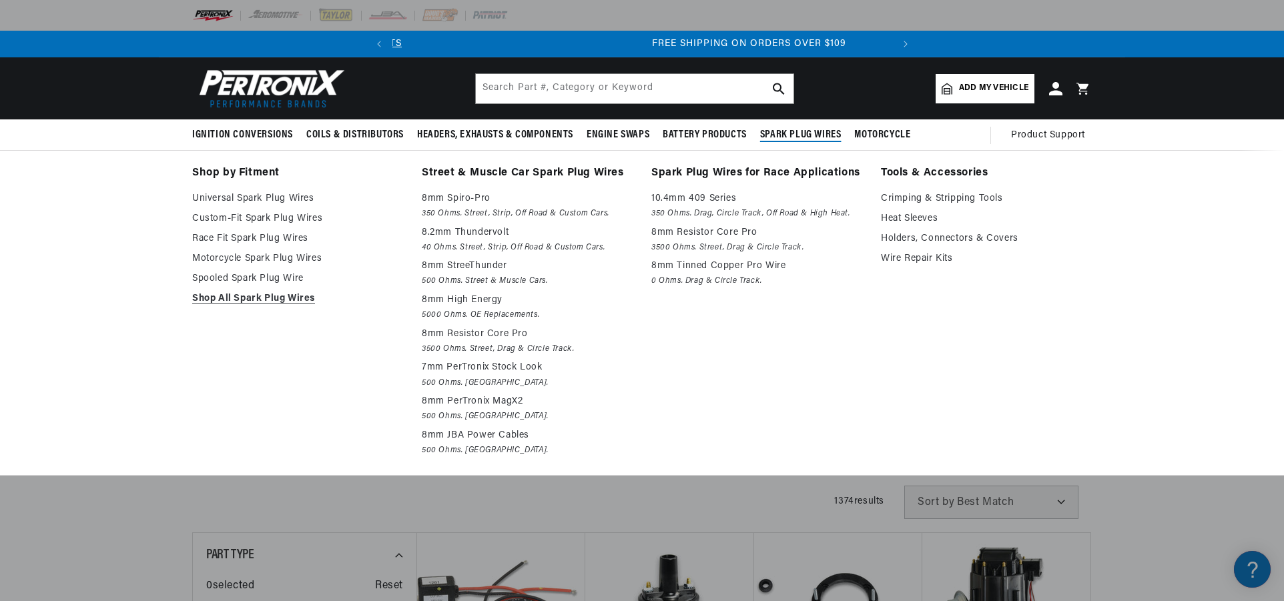
scroll to position [0, 498]
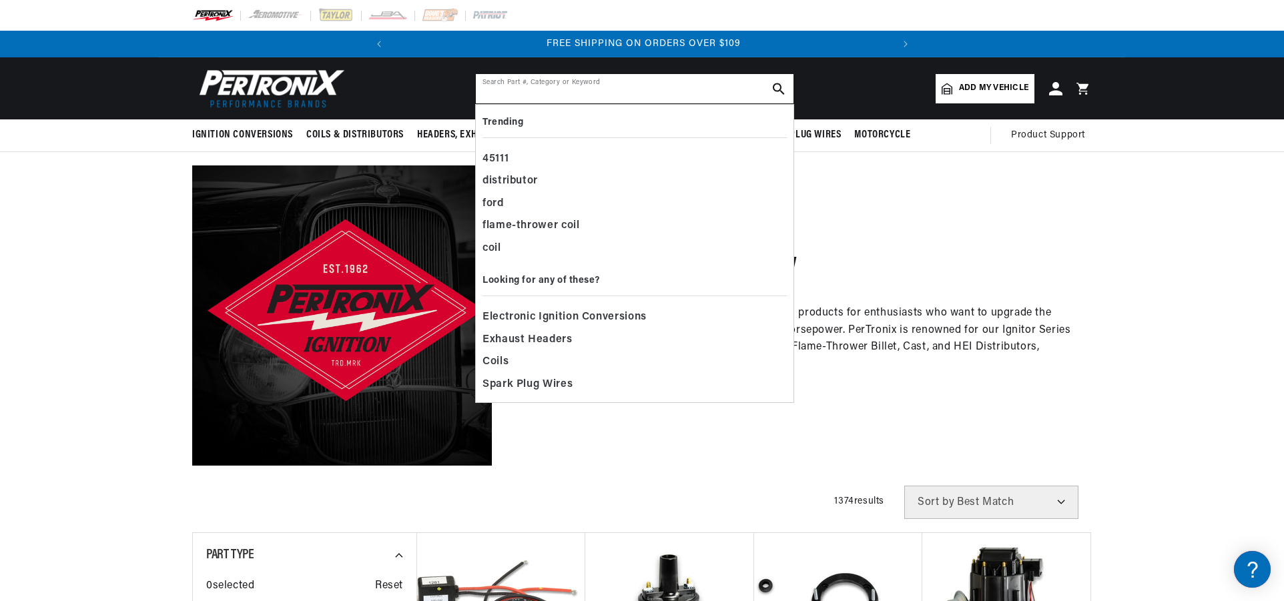
click at [644, 91] on input "text" at bounding box center [635, 88] width 318 height 29
click at [549, 316] on span "Electronic Ignition Conversions" at bounding box center [564, 317] width 164 height 19
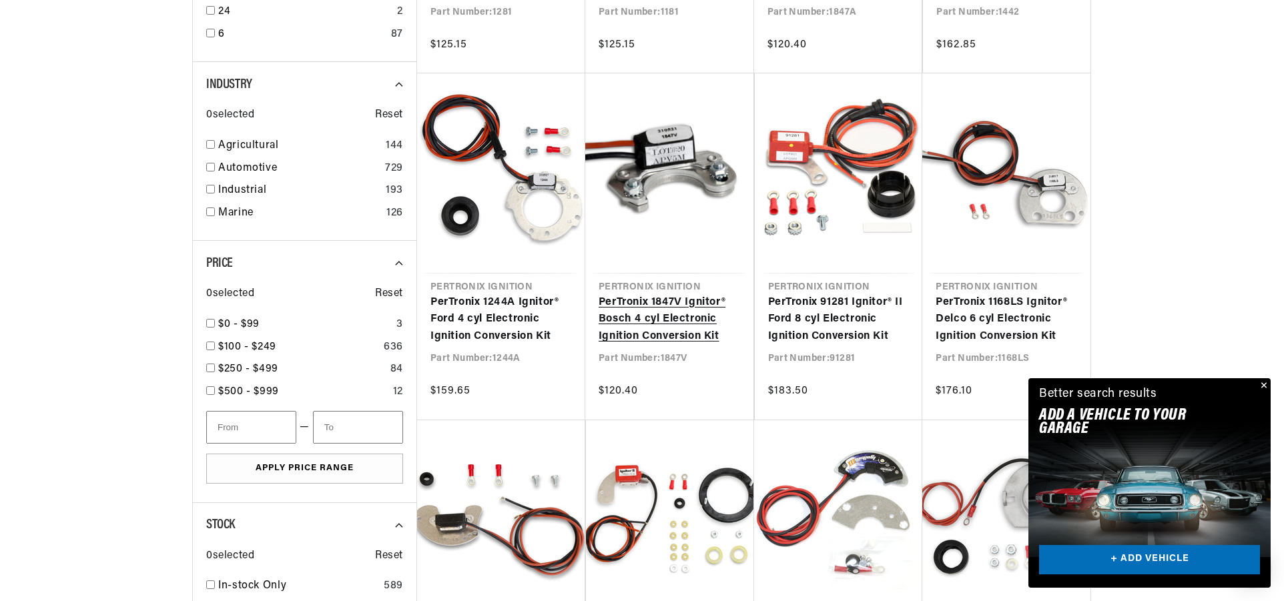
scroll to position [0, 498]
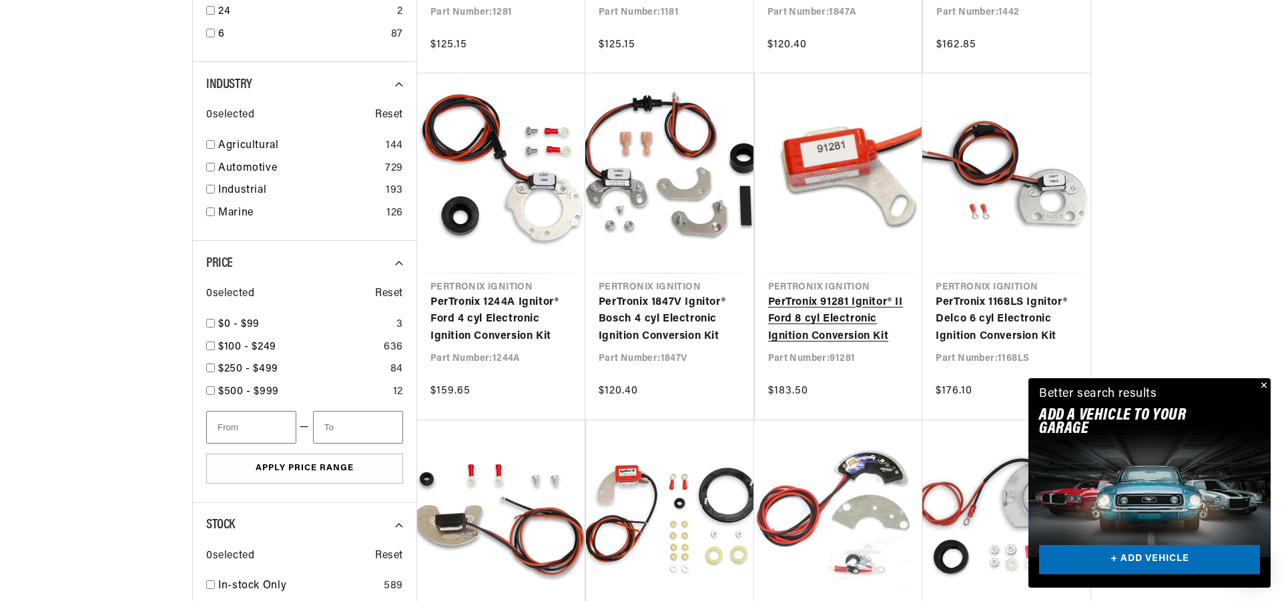
click at [798, 302] on link "PerTronix 91281 Ignitor® II Ford 8 cyl Electronic Ignition Conversion Kit" at bounding box center [838, 319] width 141 height 51
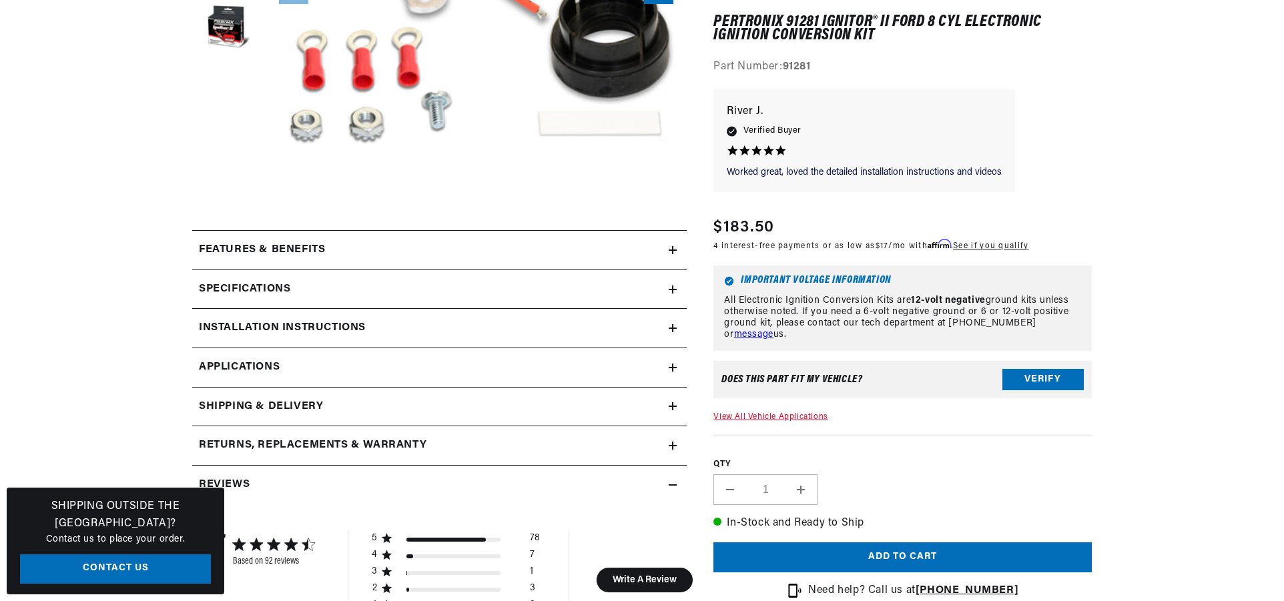
scroll to position [0, 498]
click at [673, 254] on icon at bounding box center [673, 250] width 0 height 8
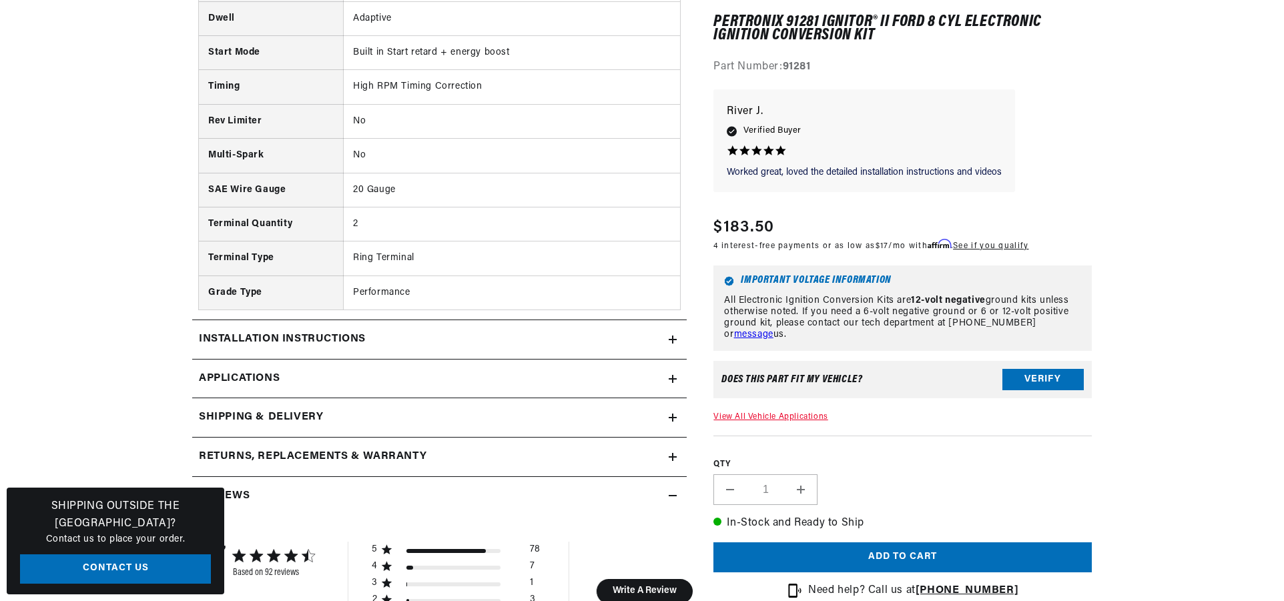
scroll to position [940, 0]
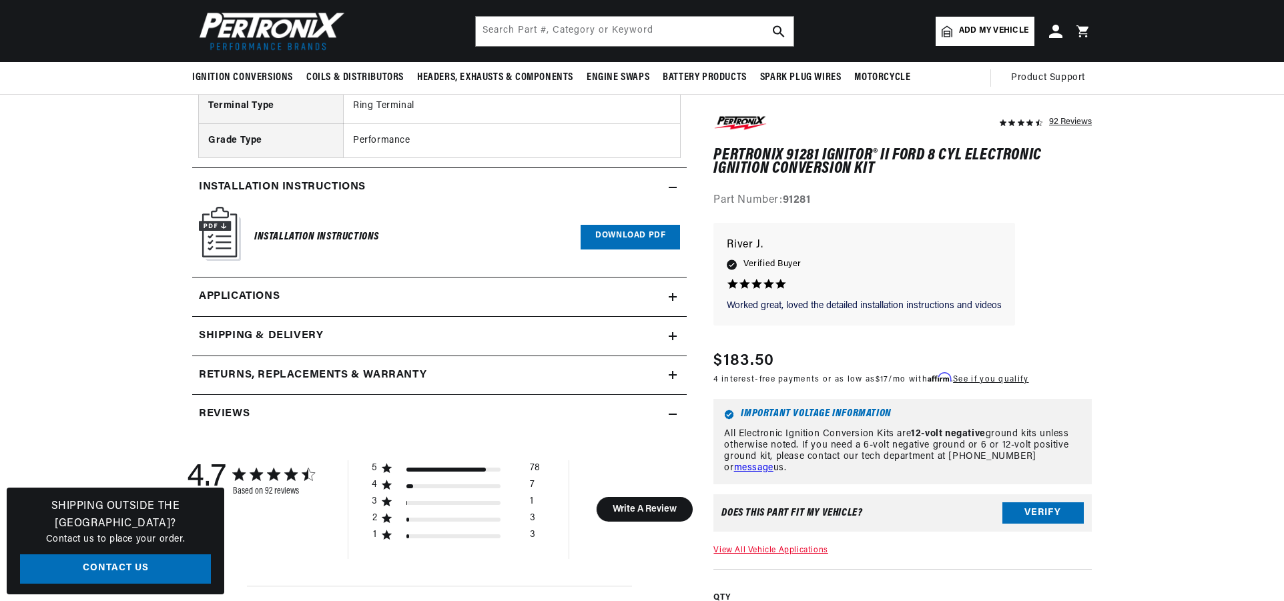
scroll to position [1090, 1]
click at [671, 293] on icon at bounding box center [673, 297] width 8 height 8
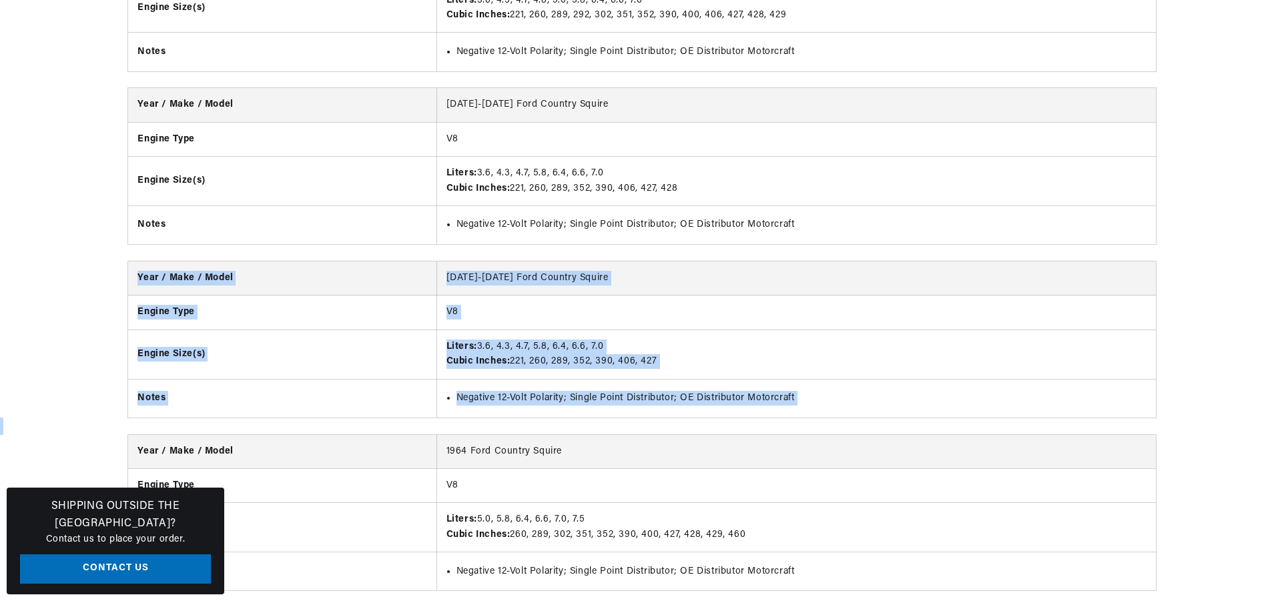
drag, startPoint x: 1184, startPoint y: 320, endPoint x: 1182, endPoint y: 344, distance: 24.8
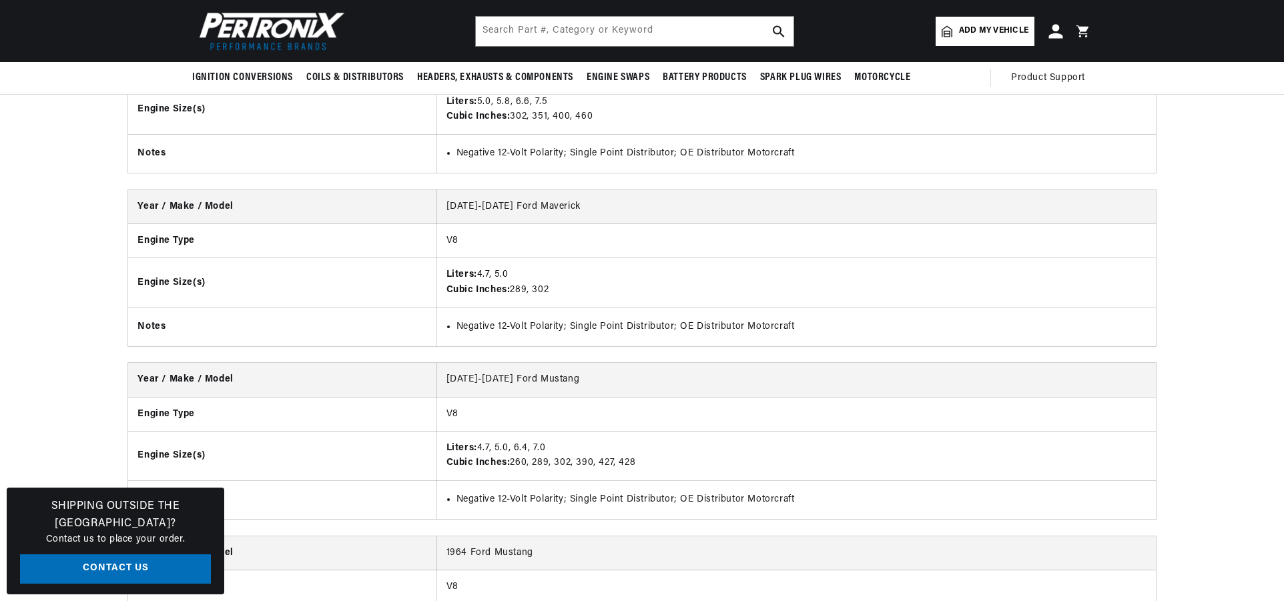
click at [1059, 35] on icon at bounding box center [1055, 31] width 14 height 14
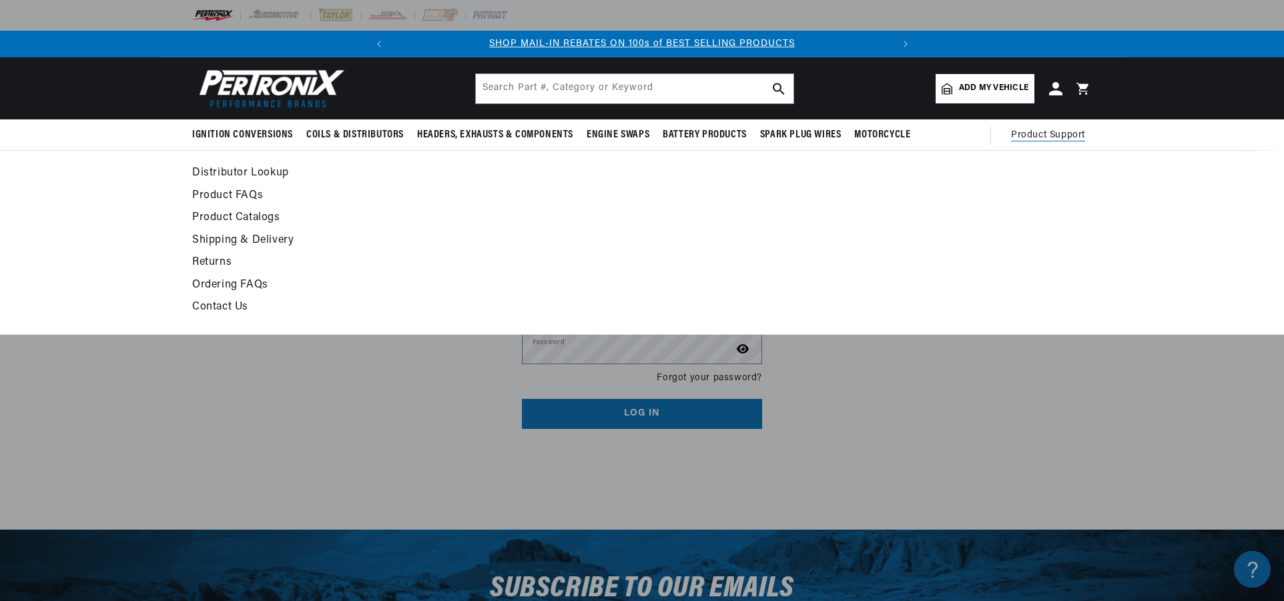
click at [1048, 135] on span "Product Support" at bounding box center [1048, 135] width 74 height 15
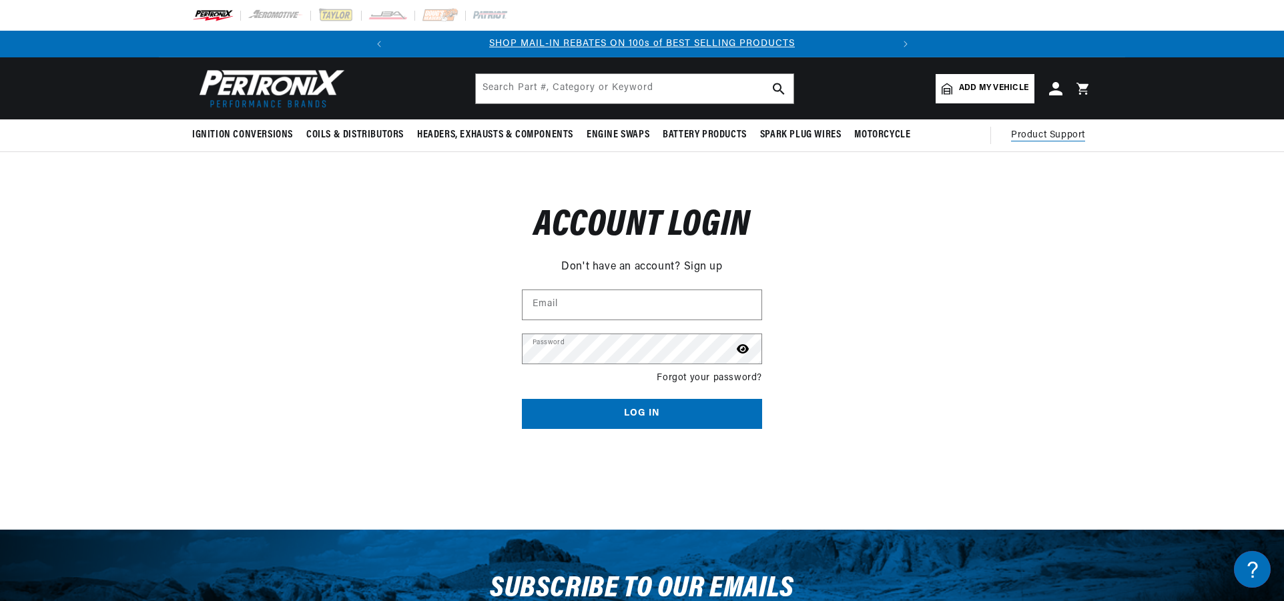
click at [1048, 140] on span "Product Support" at bounding box center [1048, 135] width 74 height 15
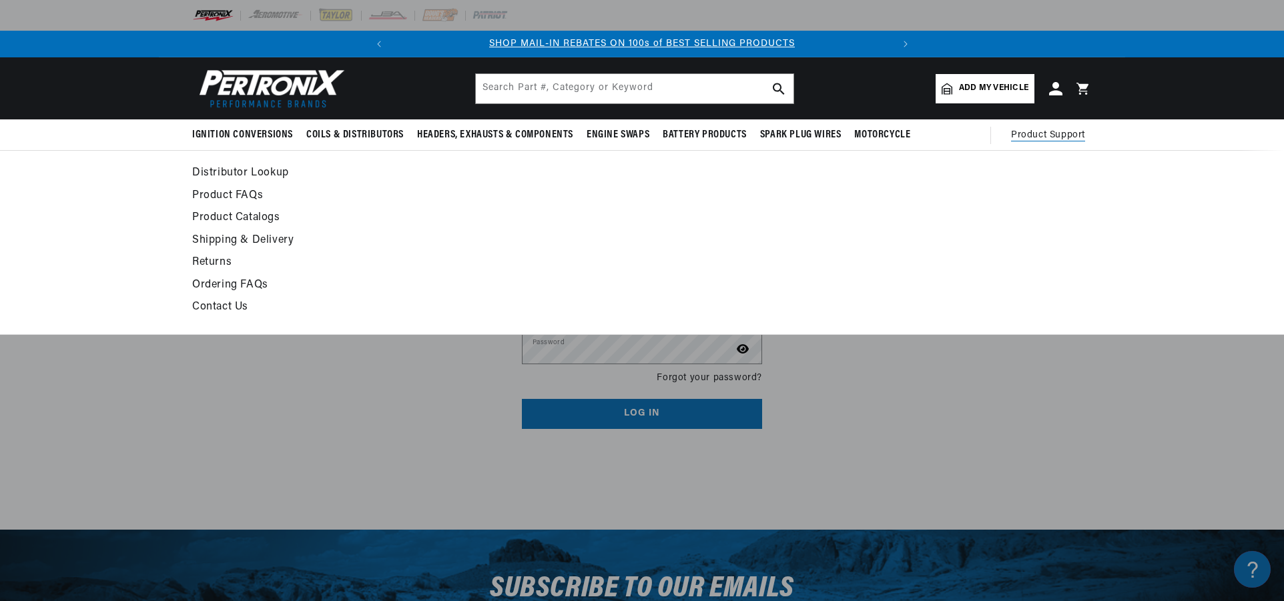
scroll to position [0, 498]
